Goal: Check status: Check status

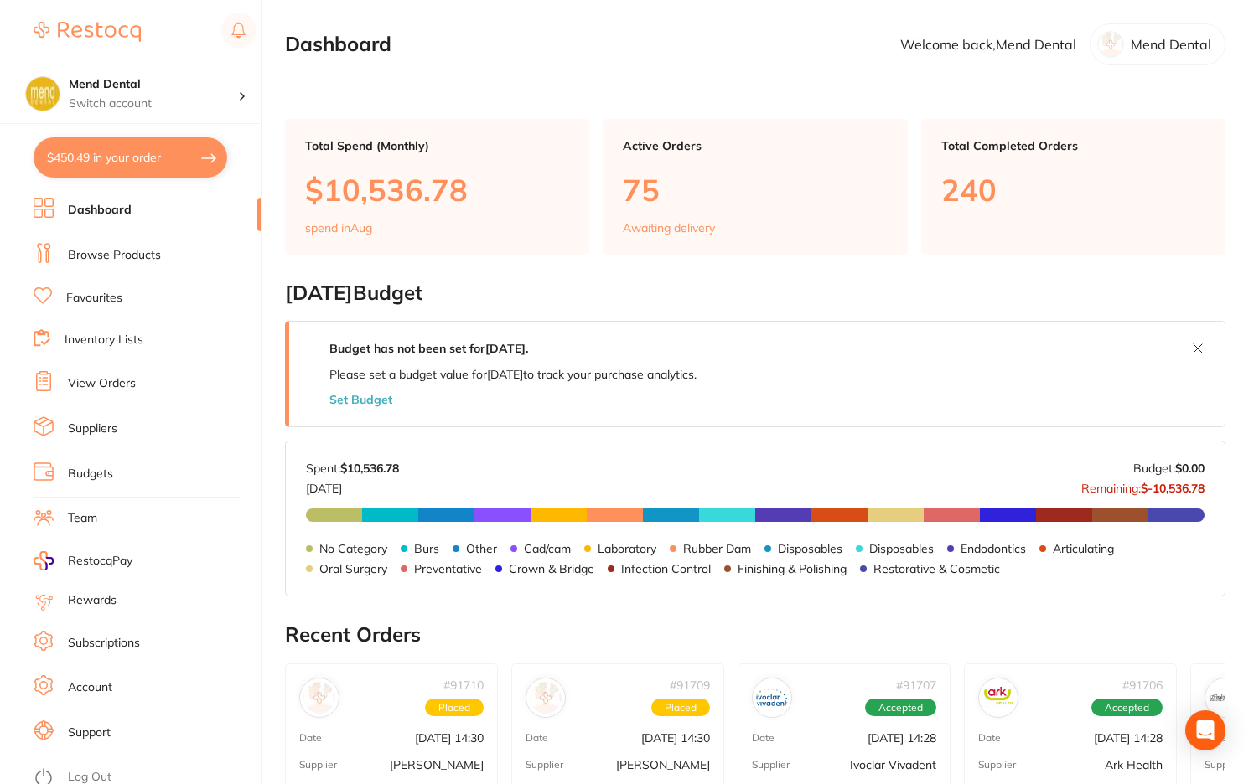
click at [130, 375] on li "View Orders" at bounding box center [147, 383] width 227 height 25
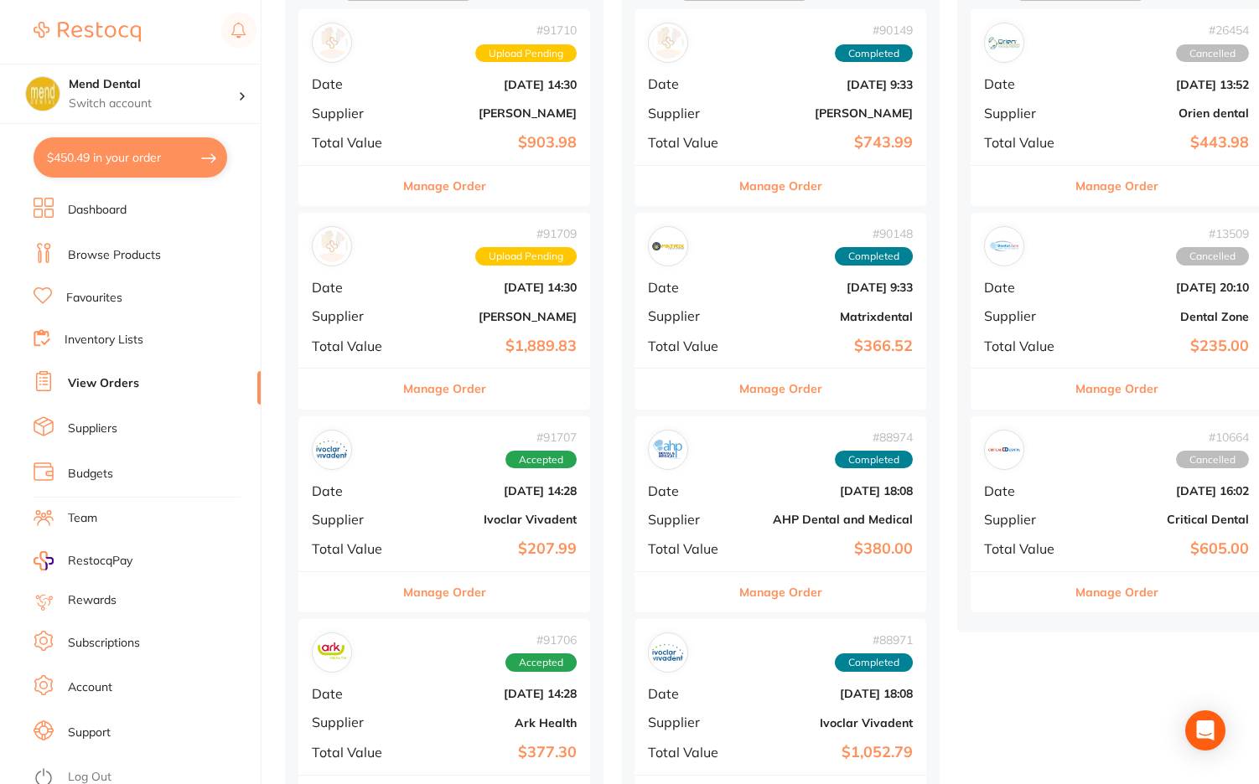
scroll to position [335, 0]
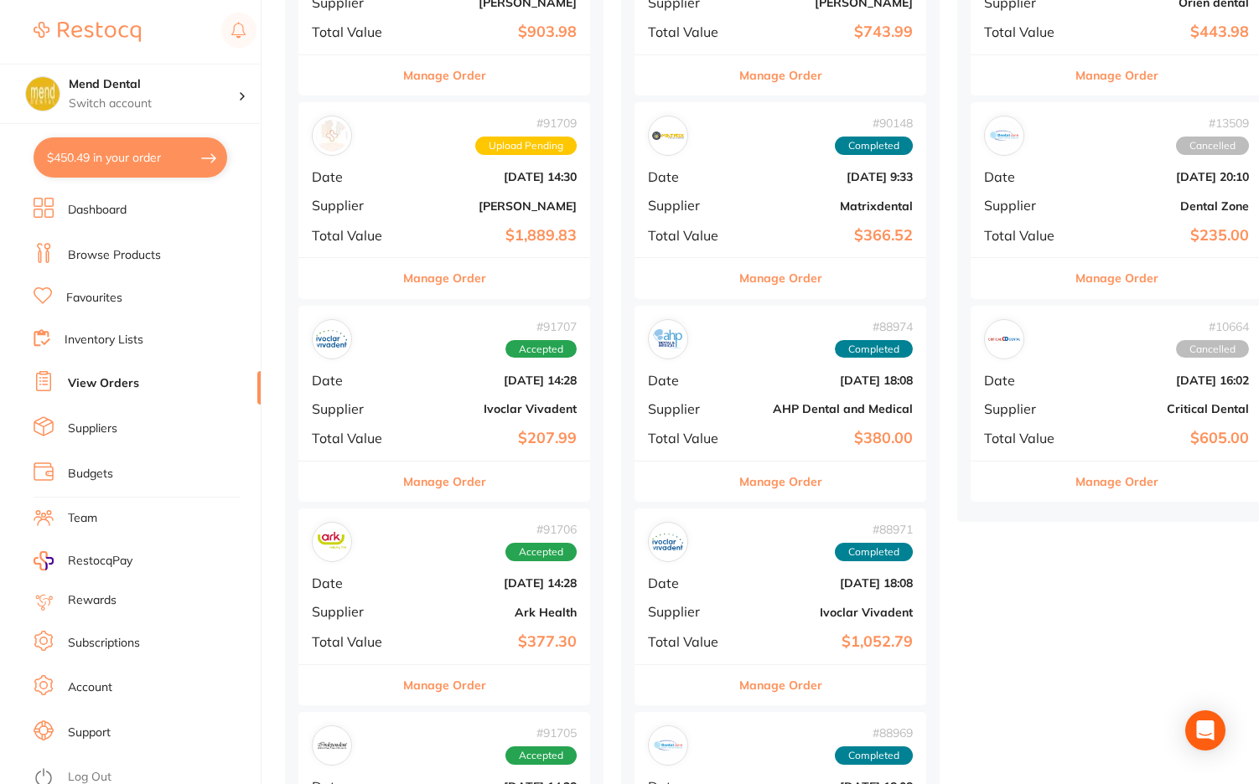
click at [557, 222] on div "# 91709 Upload Pending Date [DATE] 14:30 Supplier [PERSON_NAME] Total Value $1,…" at bounding box center [444, 179] width 292 height 155
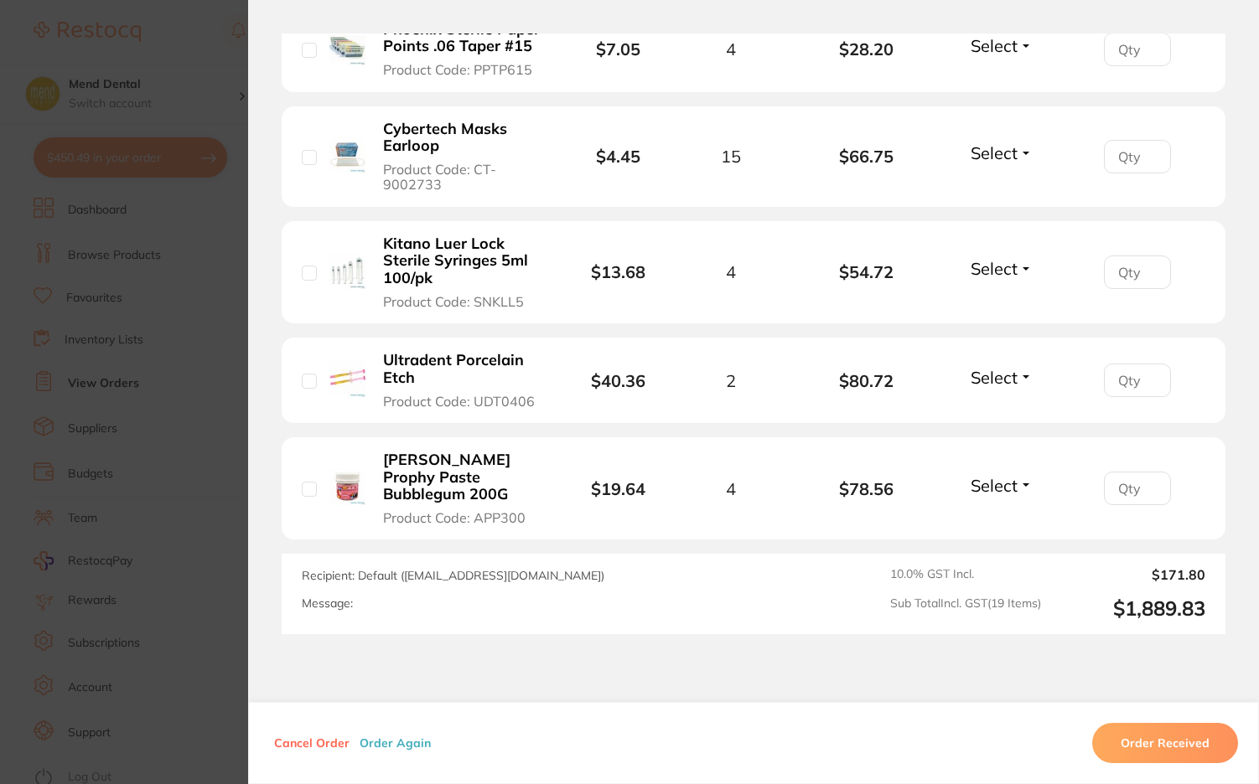
scroll to position [2228, 0]
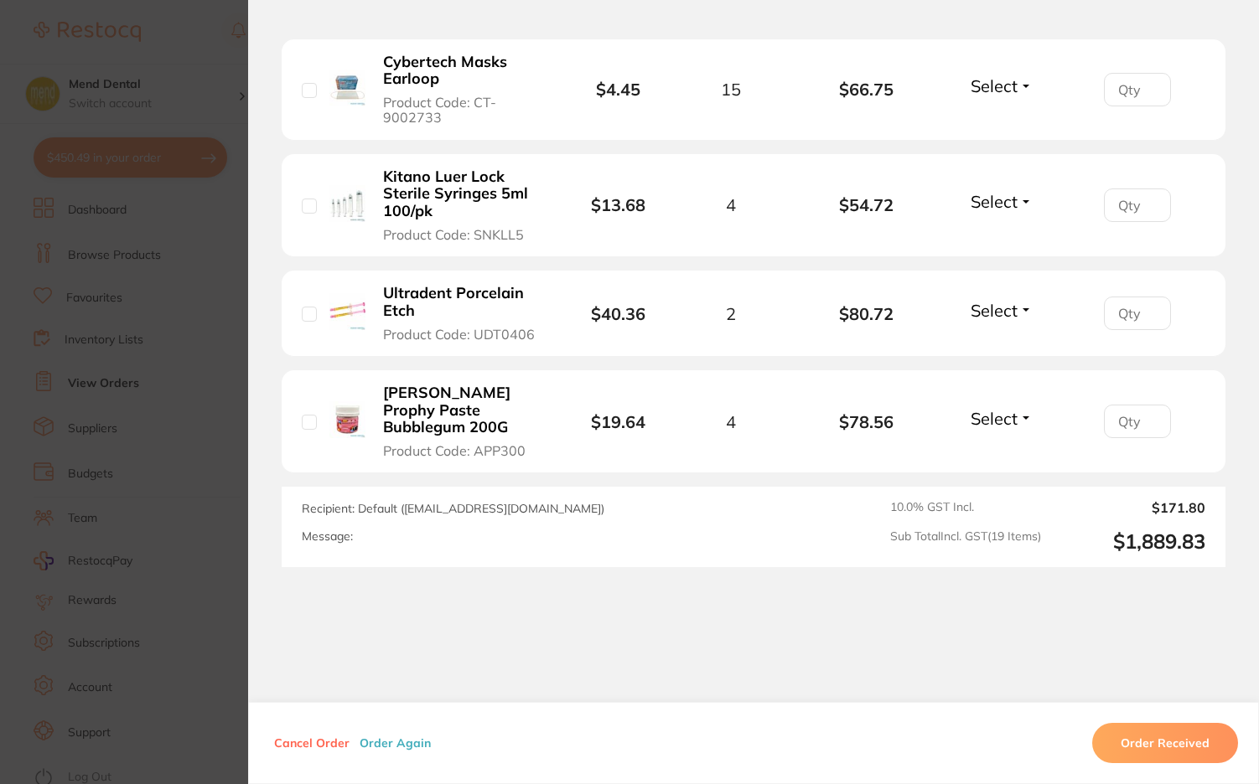
click at [160, 631] on section "Order ID: Restocq- 91709 Order Information Upload Pending Order Date [DATE] 4:3…" at bounding box center [629, 392] width 1259 height 784
